Goal: Task Accomplishment & Management: Use online tool/utility

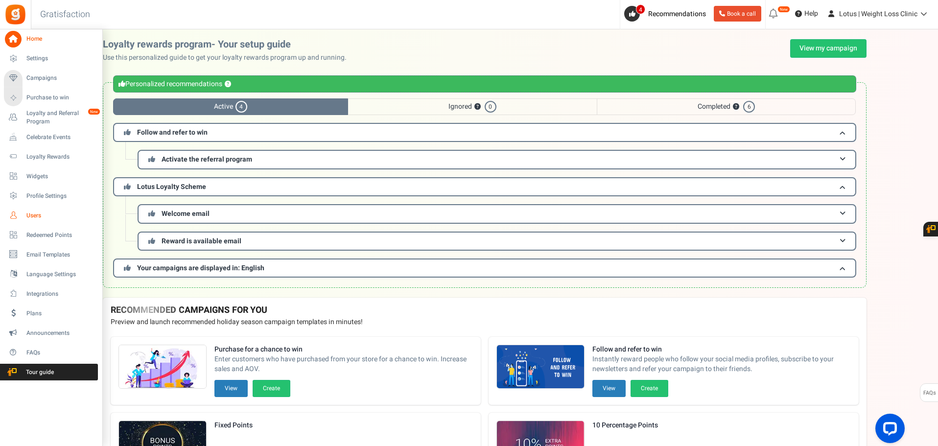
click at [18, 215] on icon at bounding box center [13, 215] width 17 height 17
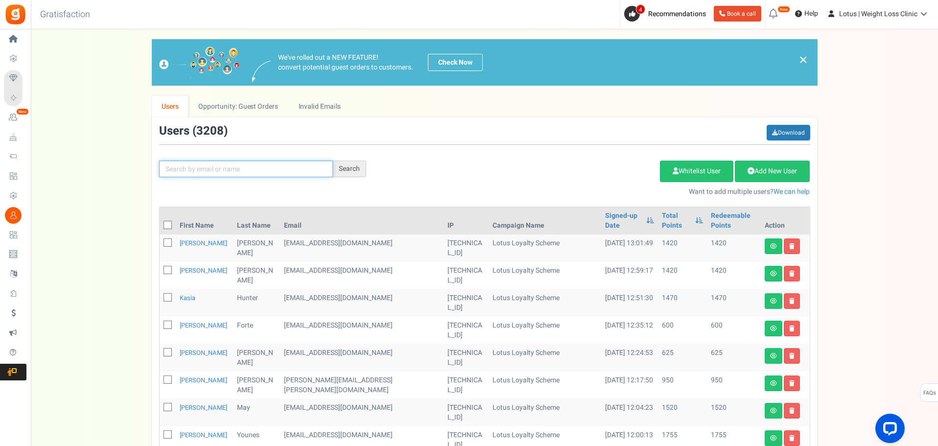
click at [188, 173] on input "text" at bounding box center [246, 169] width 174 height 17
paste input "[PERSON_NAME]"
type input "[PERSON_NAME]"
click at [339, 170] on div "Search" at bounding box center [349, 169] width 33 height 17
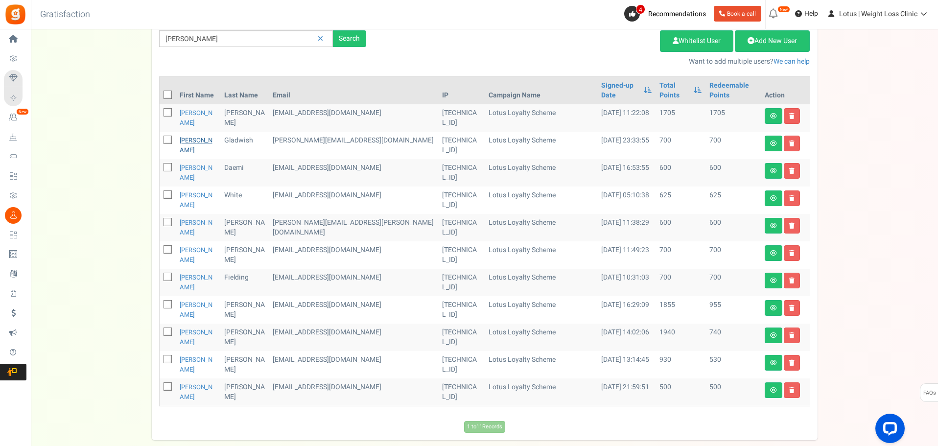
scroll to position [32, 0]
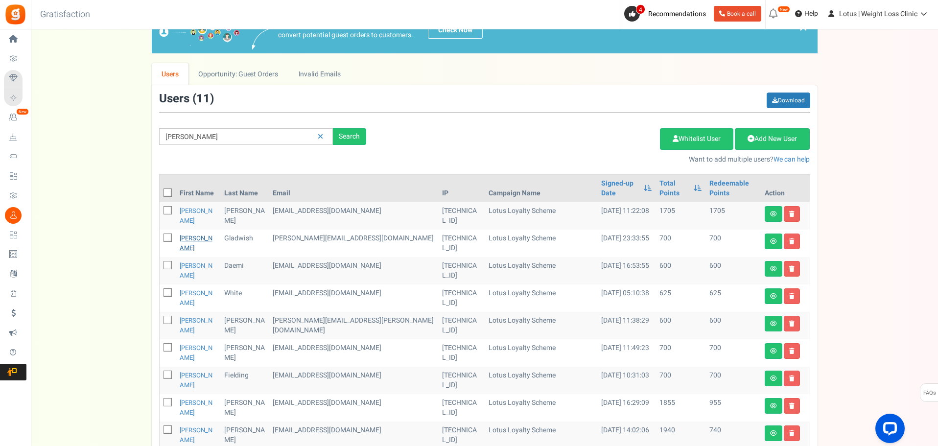
click at [190, 233] on link "[PERSON_NAME]" at bounding box center [196, 242] width 33 height 19
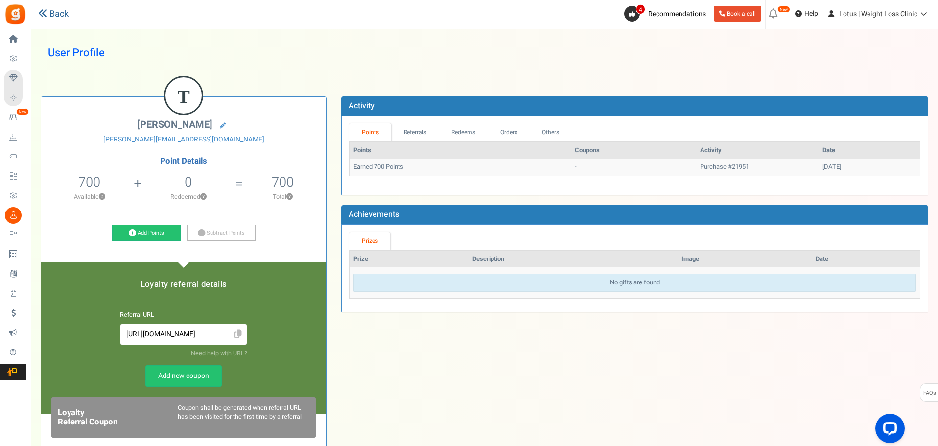
click at [52, 15] on link "Back" at bounding box center [53, 14] width 30 height 13
